Goal: Transaction & Acquisition: Purchase product/service

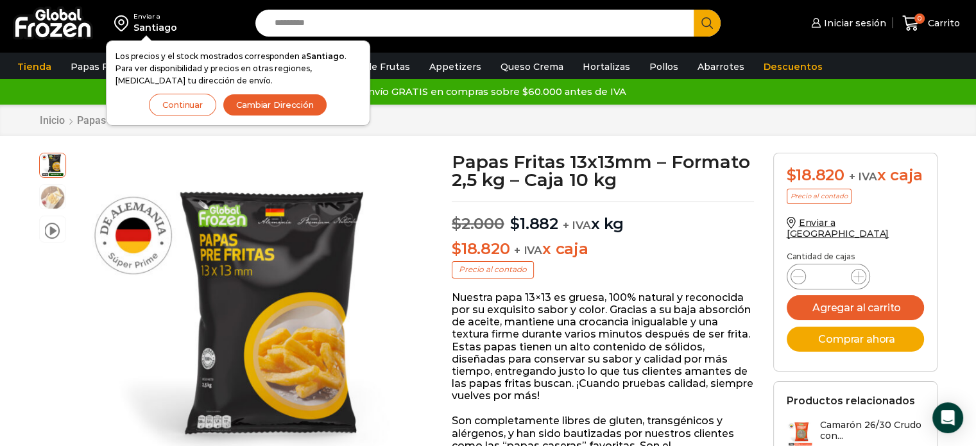
click at [154, 106] on button "Continuar" at bounding box center [182, 105] width 67 height 22
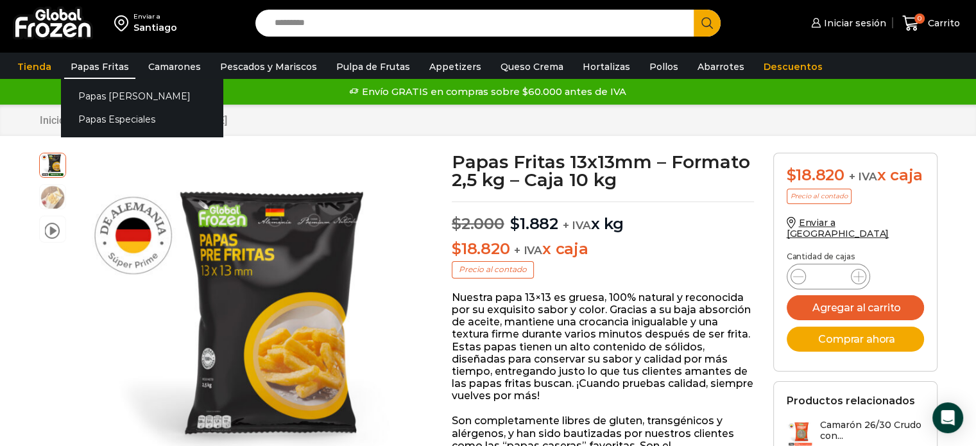
click at [95, 66] on link "Papas Fritas" at bounding box center [99, 67] width 71 height 24
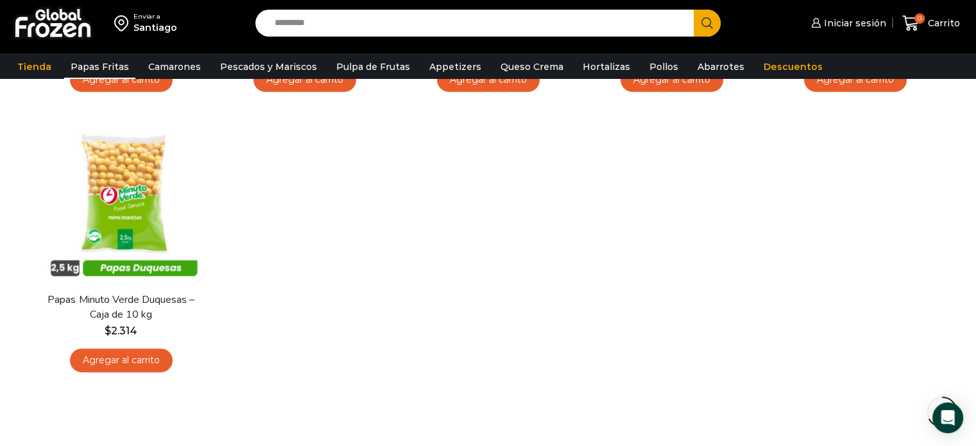
scroll to position [642, 0]
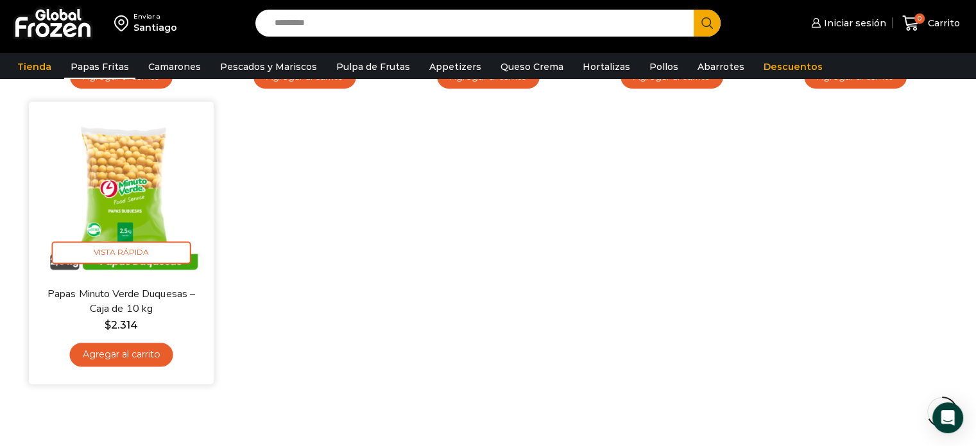
click at [133, 207] on img at bounding box center [121, 195] width 166 height 166
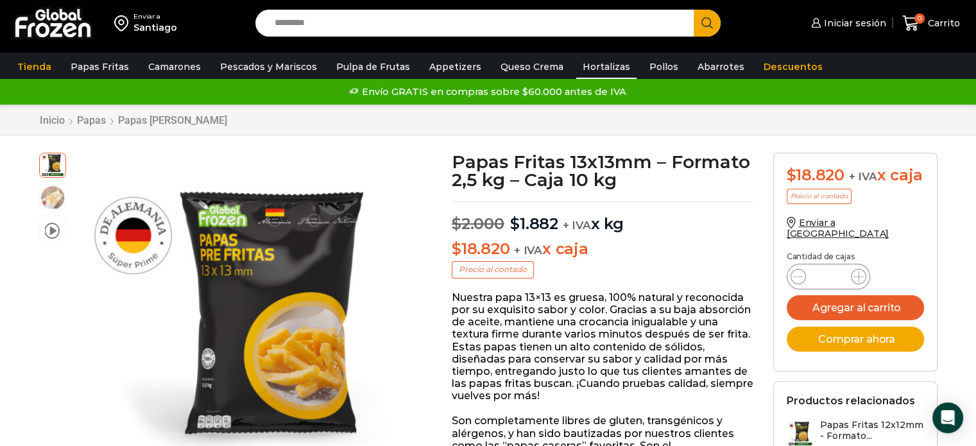
click at [577, 64] on link "Hortalizas" at bounding box center [606, 67] width 60 height 24
click at [576, 66] on link "Hortalizas" at bounding box center [606, 67] width 60 height 24
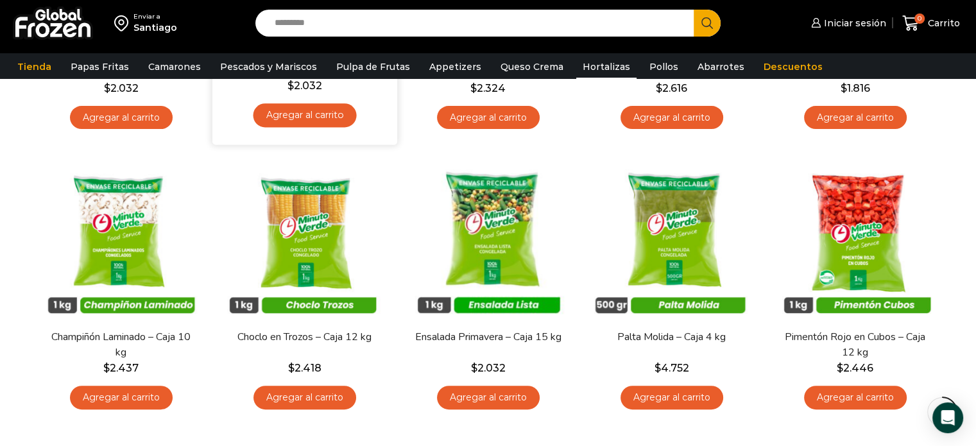
scroll to position [577, 0]
